Goal: Task Accomplishment & Management: Complete application form

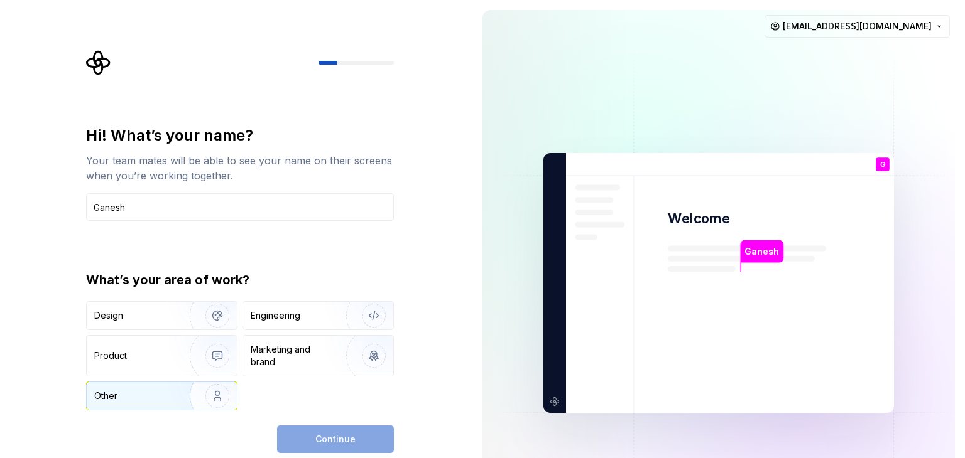
type input "Ganesh"
click at [154, 394] on div "Other" at bounding box center [130, 396] width 73 height 13
click at [292, 440] on button "Continue" at bounding box center [335, 440] width 117 height 28
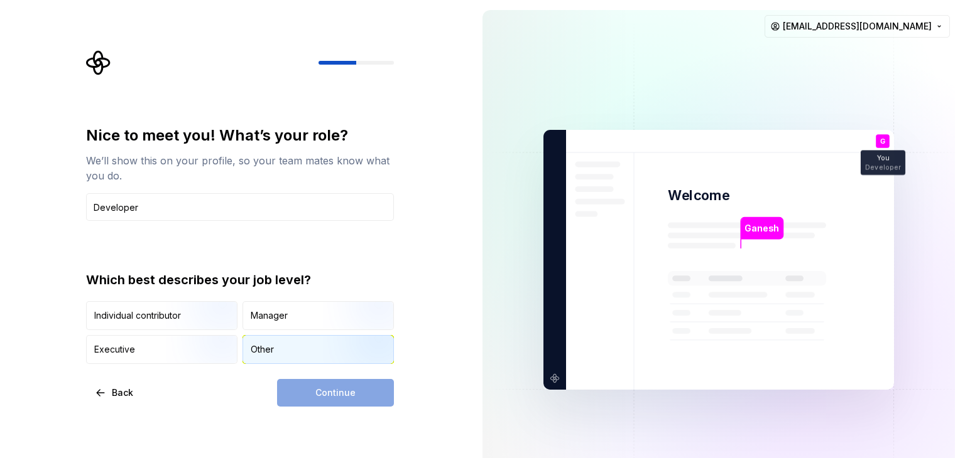
type input "Developer"
click at [254, 355] on div "Other" at bounding box center [318, 350] width 150 height 28
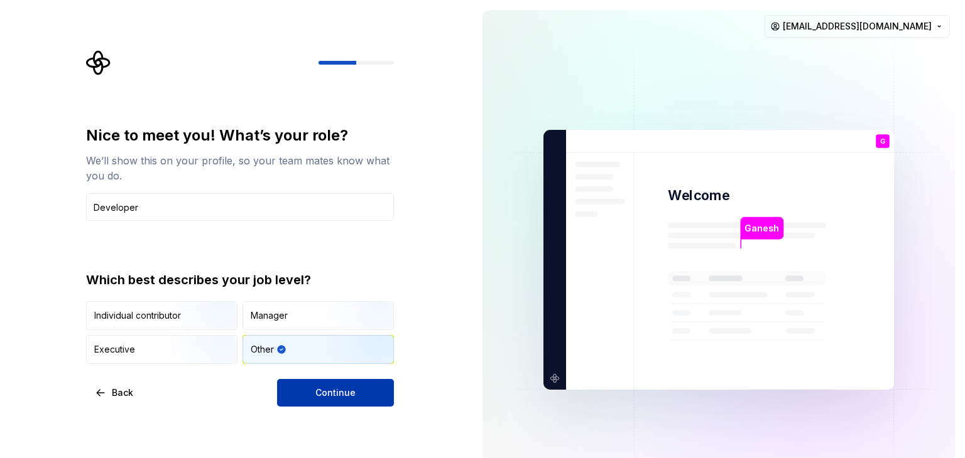
click at [313, 396] on button "Continue" at bounding box center [335, 393] width 117 height 28
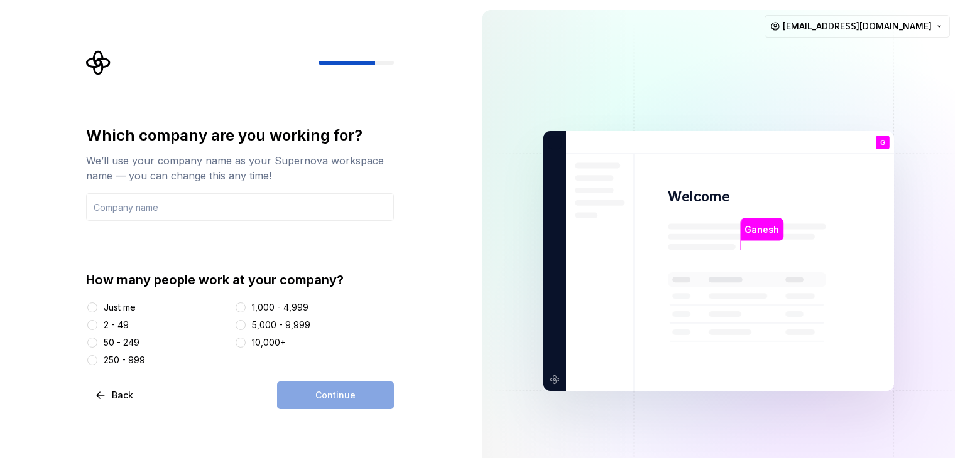
click at [100, 305] on div "Just me" at bounding box center [157, 307] width 143 height 13
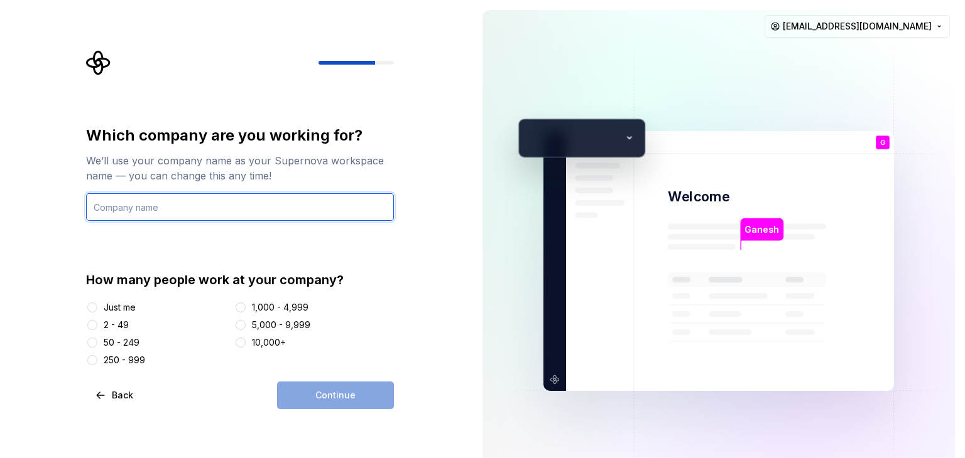
click at [183, 210] on input "text" at bounding box center [240, 207] width 308 height 28
type input "Home"
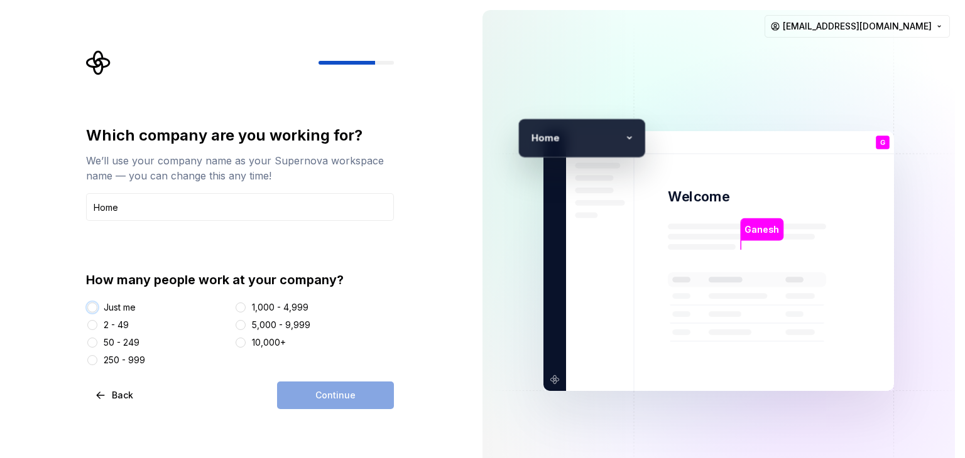
click at [94, 307] on button "Just me" at bounding box center [92, 308] width 10 height 10
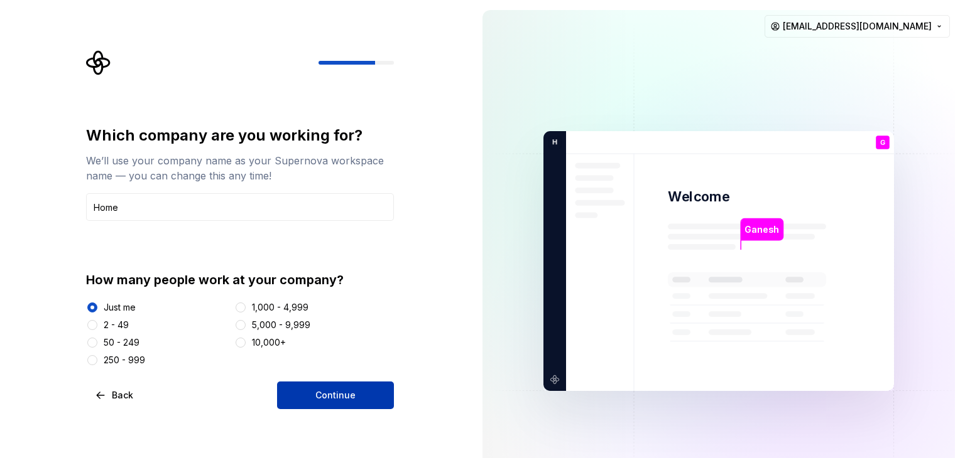
click at [305, 392] on button "Continue" at bounding box center [335, 396] width 117 height 28
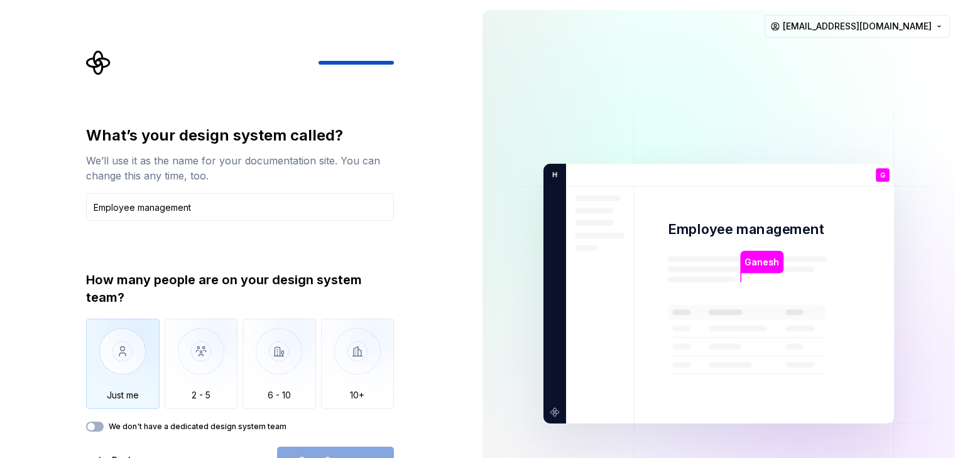
type input "Employee management"
click at [138, 356] on img "button" at bounding box center [122, 361] width 73 height 84
click at [99, 425] on button "We don't have a dedicated design system team" at bounding box center [95, 427] width 18 height 10
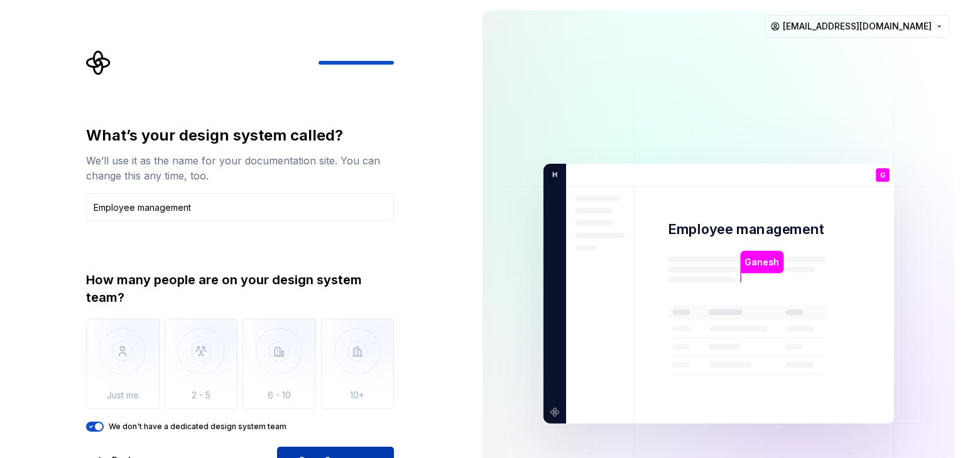
click at [359, 454] on button "Open Supernova" at bounding box center [335, 461] width 117 height 28
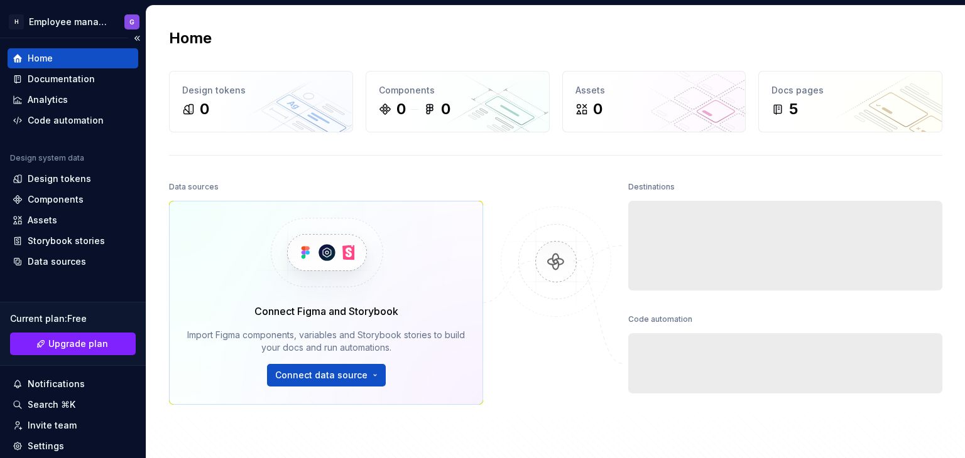
click at [75, 50] on div "Home" at bounding box center [73, 58] width 131 height 20
click at [58, 116] on div "Code automation" at bounding box center [66, 120] width 76 height 13
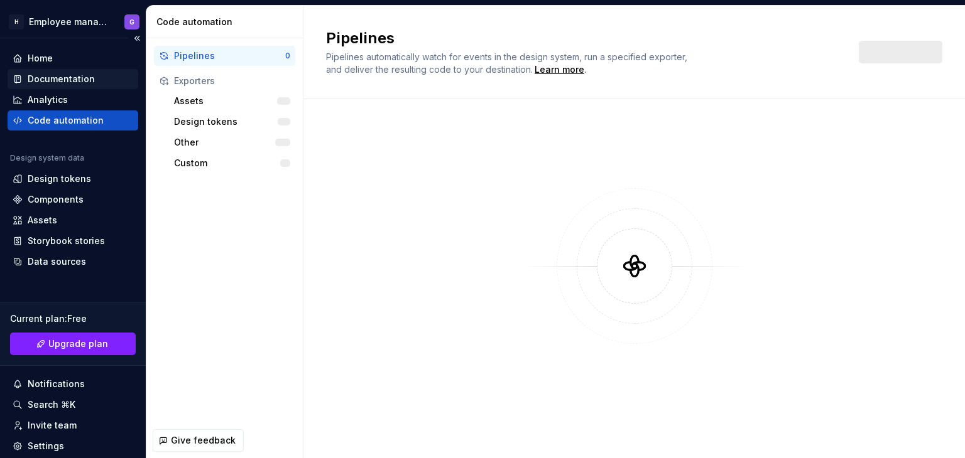
click at [73, 79] on div "Documentation" at bounding box center [61, 79] width 67 height 13
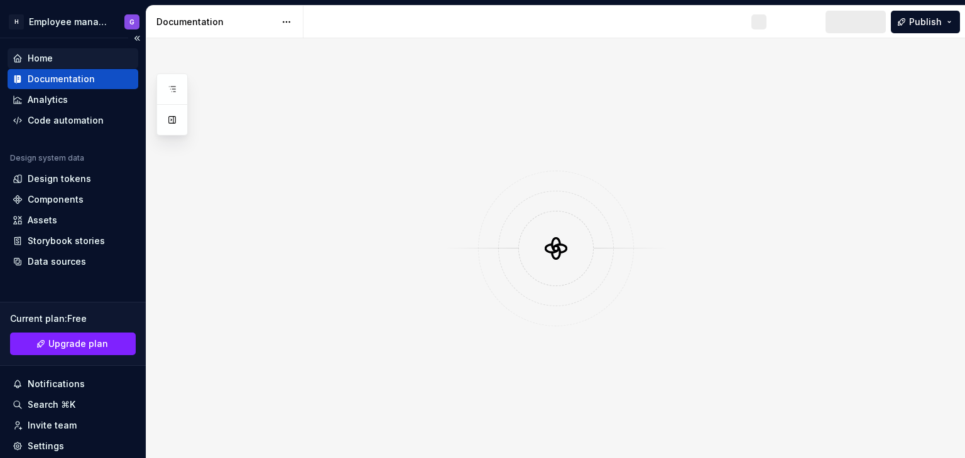
click at [76, 53] on div "Home" at bounding box center [73, 58] width 121 height 13
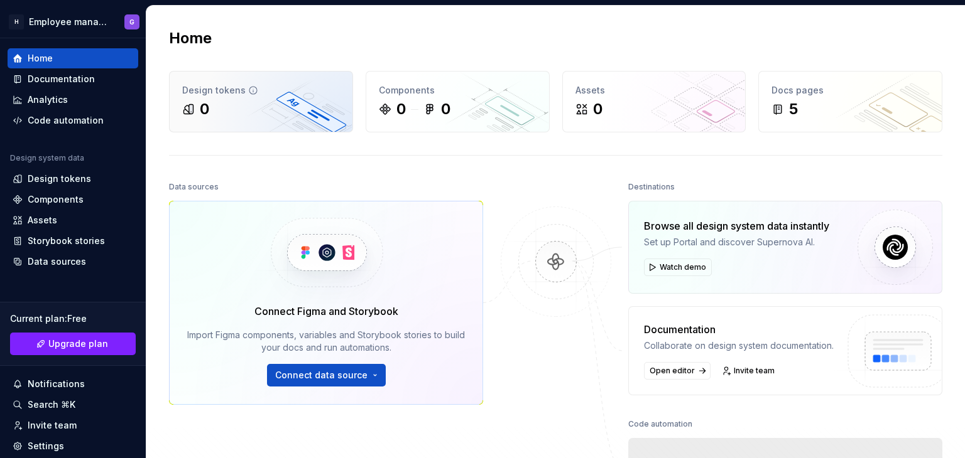
click at [273, 109] on div "0" at bounding box center [261, 109] width 158 height 20
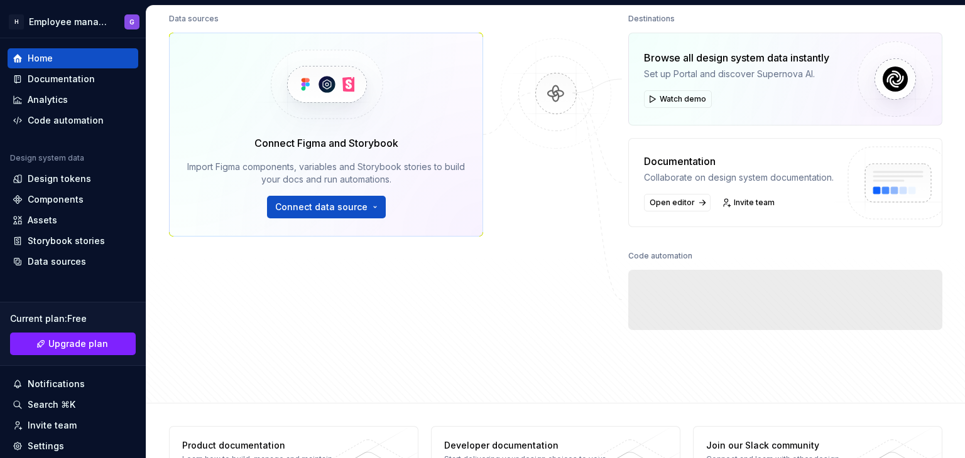
scroll to position [219, 0]
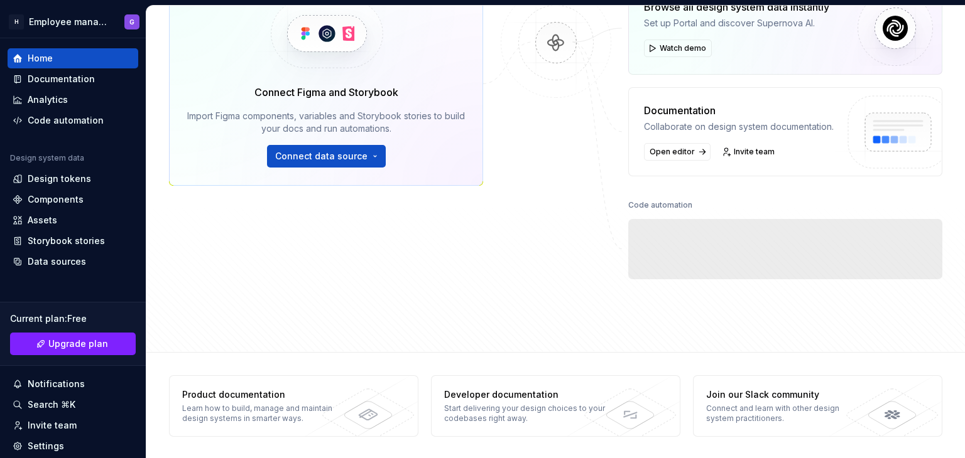
click at [695, 252] on span "Export to code Build a pipeline and automate code delivery." at bounding box center [785, 249] width 314 height 60
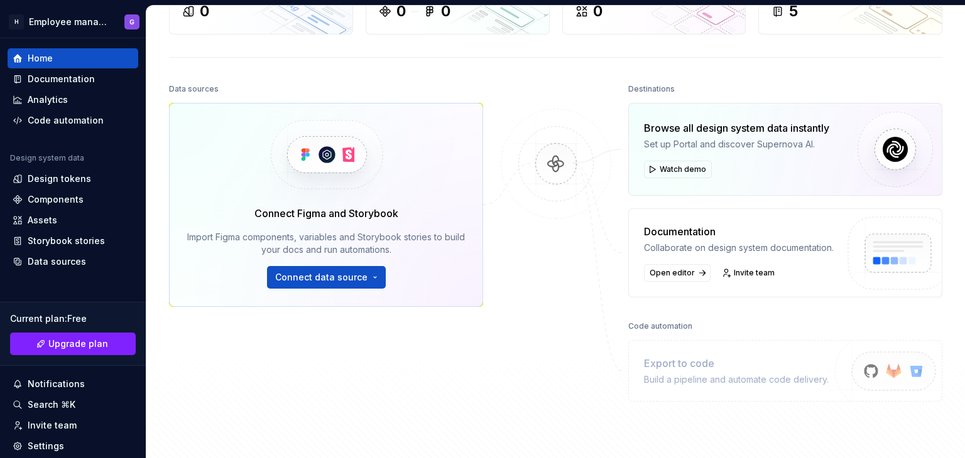
scroll to position [94, 0]
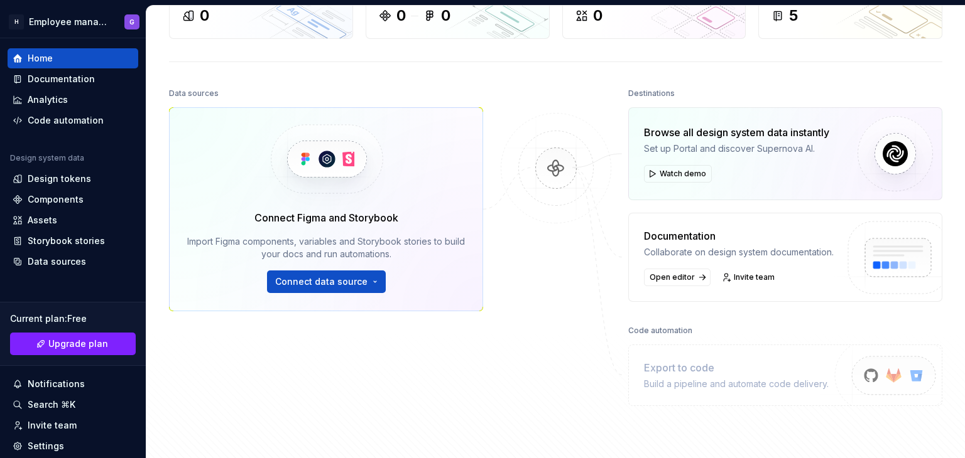
click at [340, 293] on div "Connect Figma and Storybook Import Figma components, variables and Storybook st…" at bounding box center [326, 209] width 314 height 204
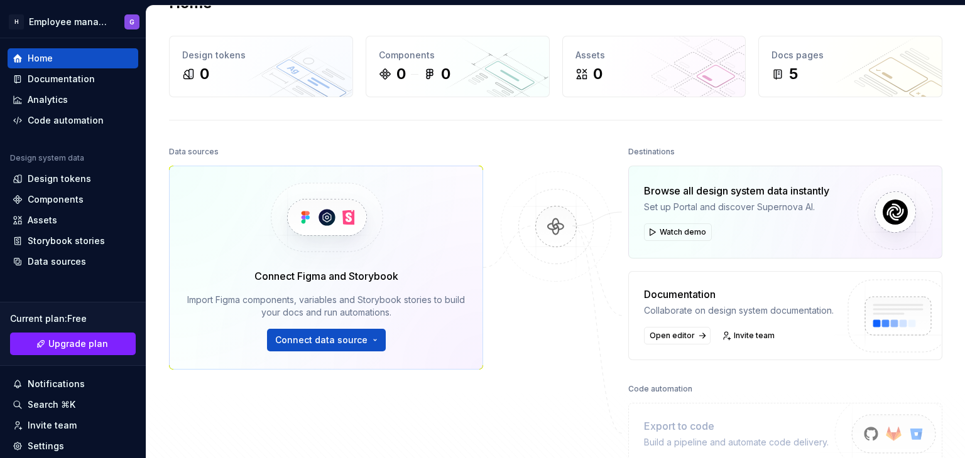
scroll to position [0, 0]
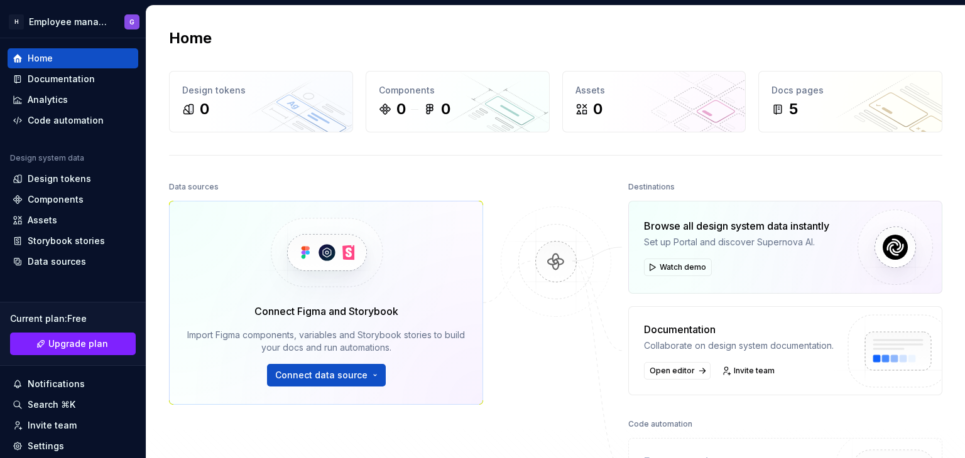
click at [554, 259] on img at bounding box center [556, 275] width 122 height 136
